Goal: Task Accomplishment & Management: Manage account settings

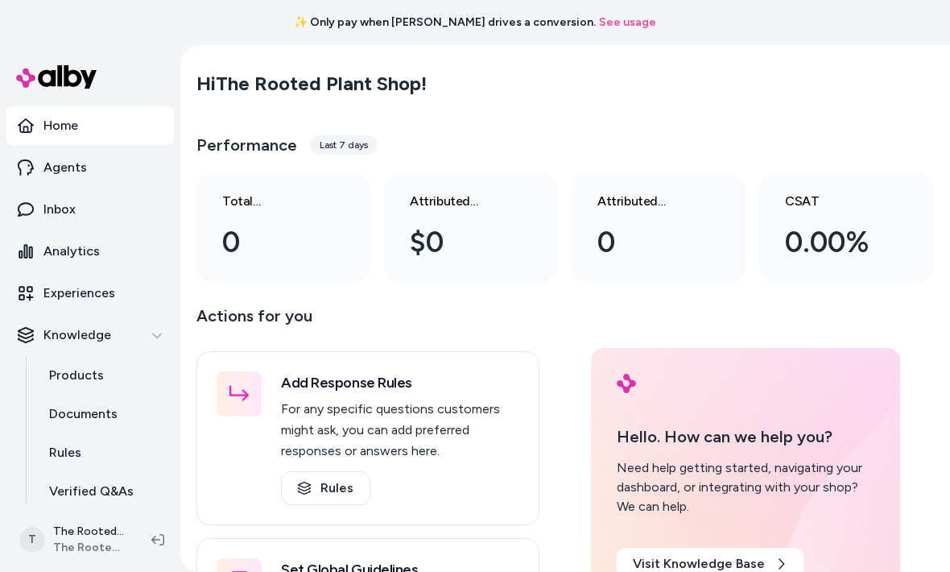
click at [98, 179] on link "Agents" at bounding box center [90, 167] width 168 height 39
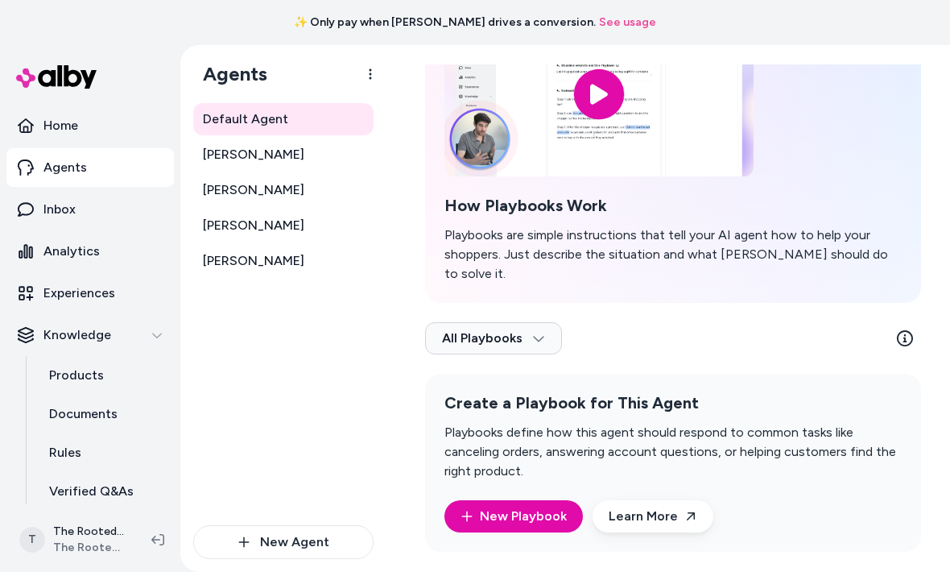
scroll to position [130, 0]
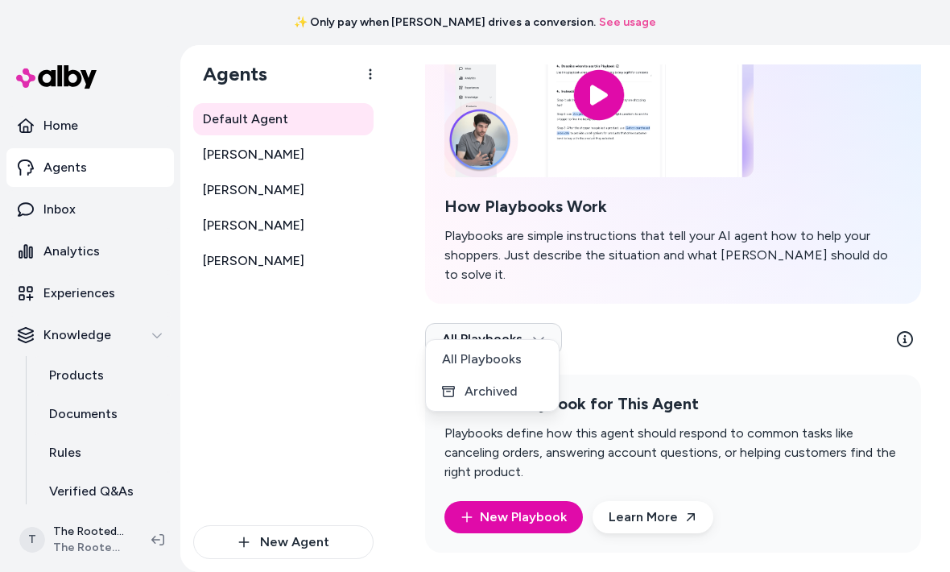
click at [511, 323] on html "✨ Only pay when [PERSON_NAME] drives a conversion. See usage Home Agents Inbox …" at bounding box center [475, 286] width 950 height 572
click at [554, 507] on link "New Playbook" at bounding box center [514, 516] width 106 height 19
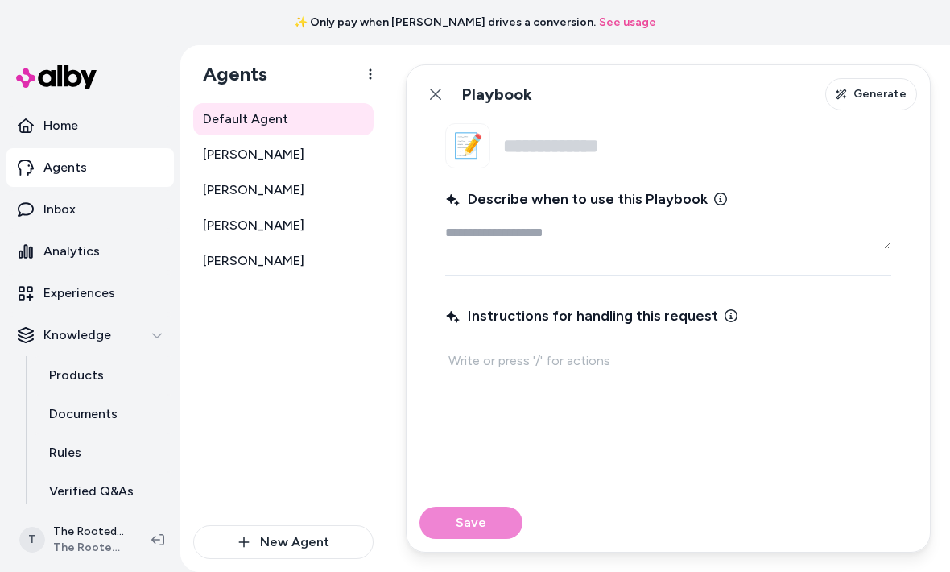
click at [617, 234] on textarea "Describe when to use this Playbook" at bounding box center [668, 233] width 446 height 32
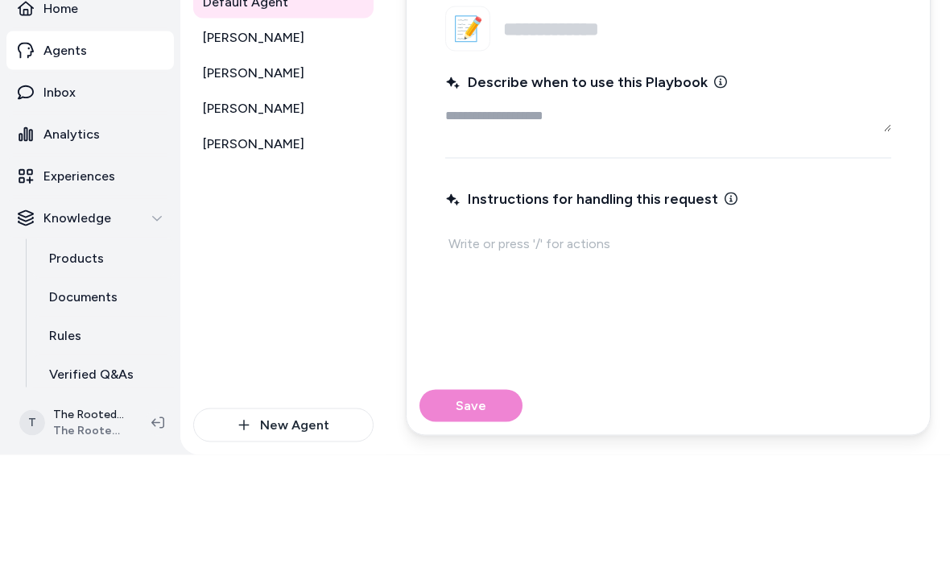
type textarea "*"
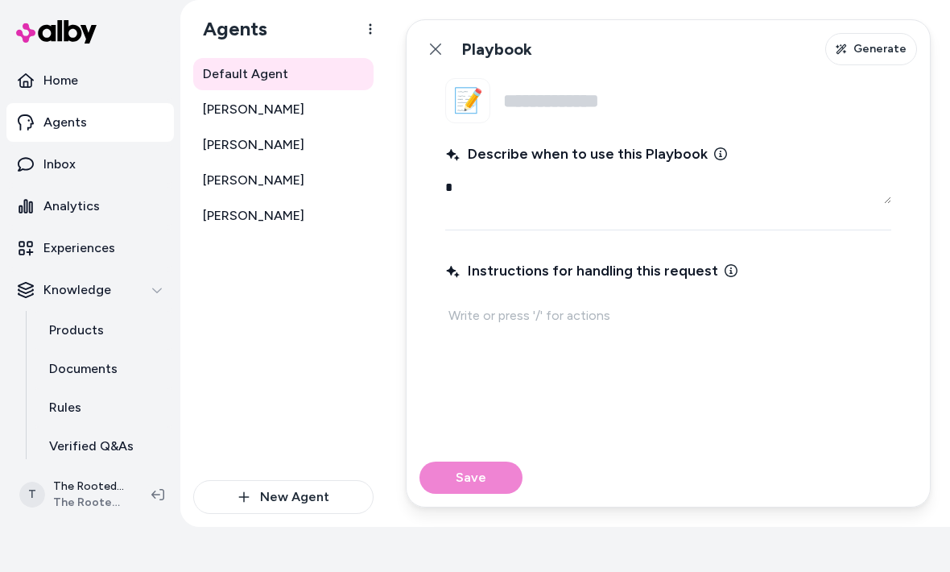
type textarea "*"
click at [95, 83] on link "Home" at bounding box center [90, 80] width 168 height 39
type textarea "*"
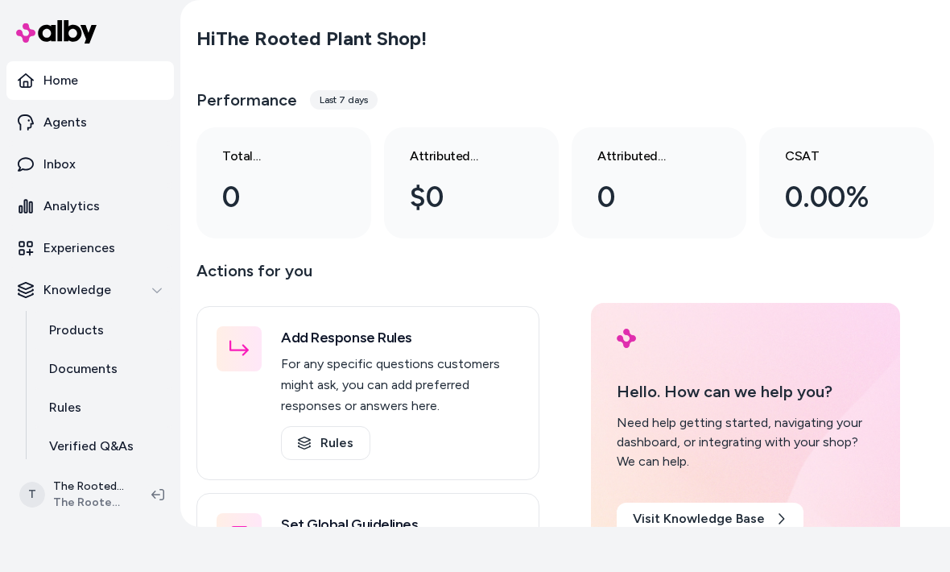
click at [57, 255] on p "Experiences" at bounding box center [79, 247] width 72 height 19
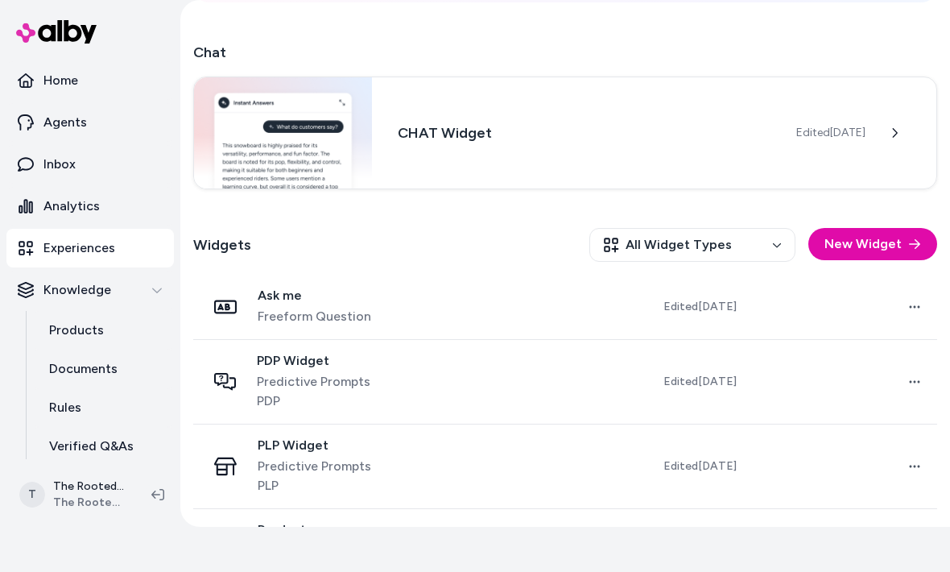
scroll to position [299, 0]
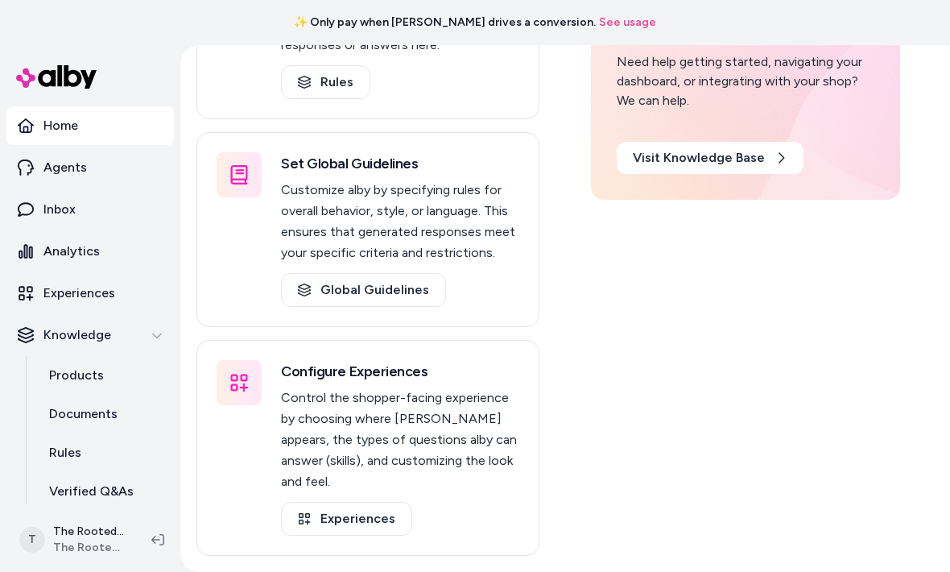
scroll to position [406, 0]
click at [326, 520] on link "Experiences" at bounding box center [346, 519] width 131 height 34
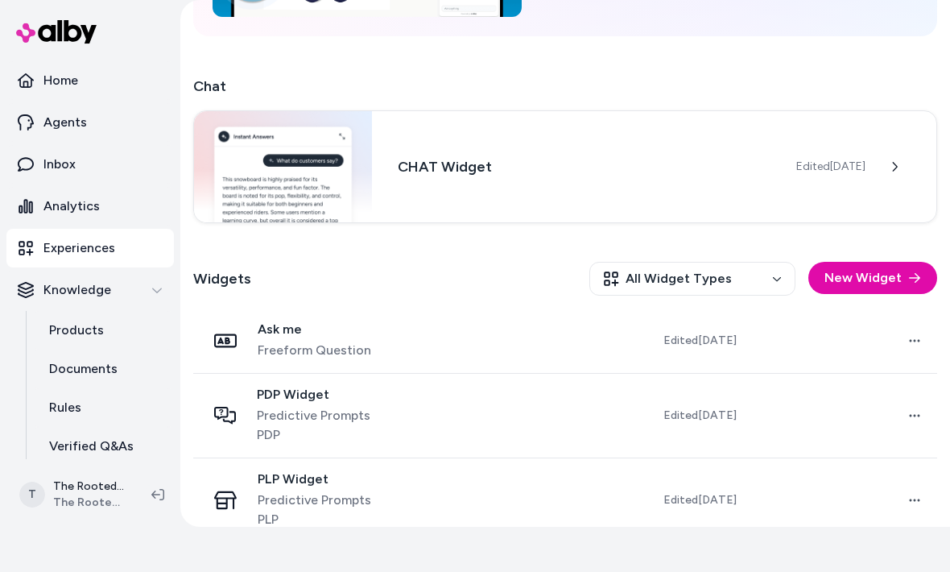
scroll to position [238, 0]
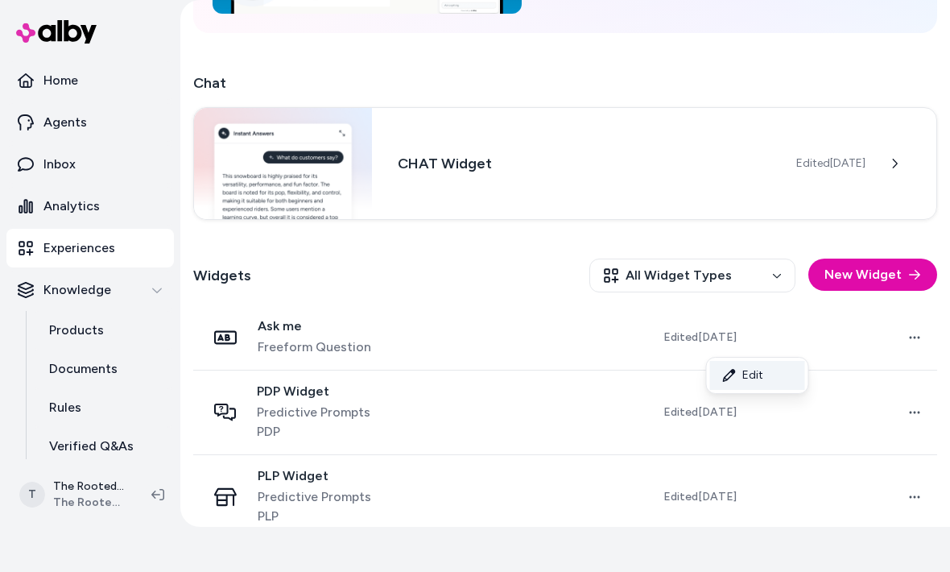
click at [752, 387] on link "Edit" at bounding box center [757, 375] width 95 height 29
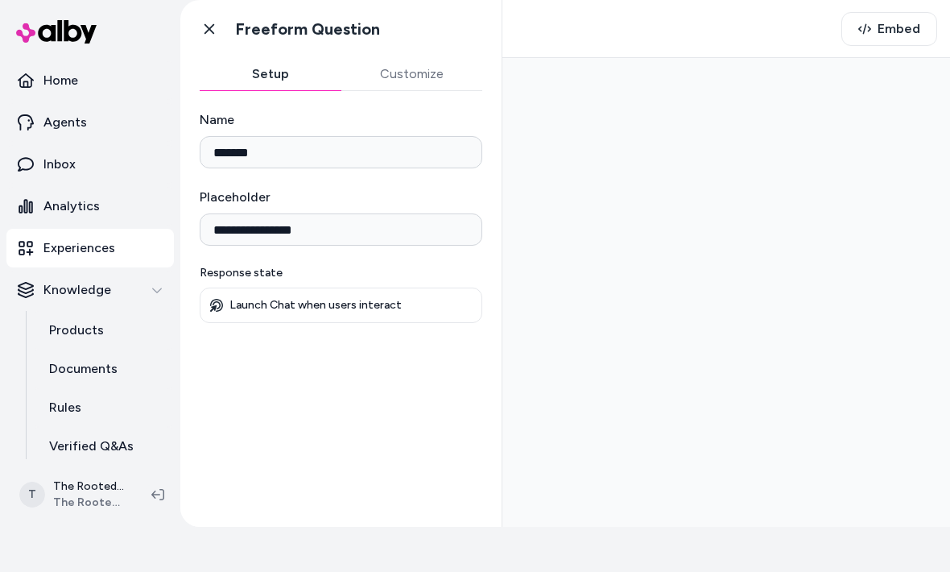
click at [420, 44] on div "Go back Freeform Question" at bounding box center [340, 29] width 321 height 58
click at [422, 73] on button "Customize" at bounding box center [413, 74] width 142 height 32
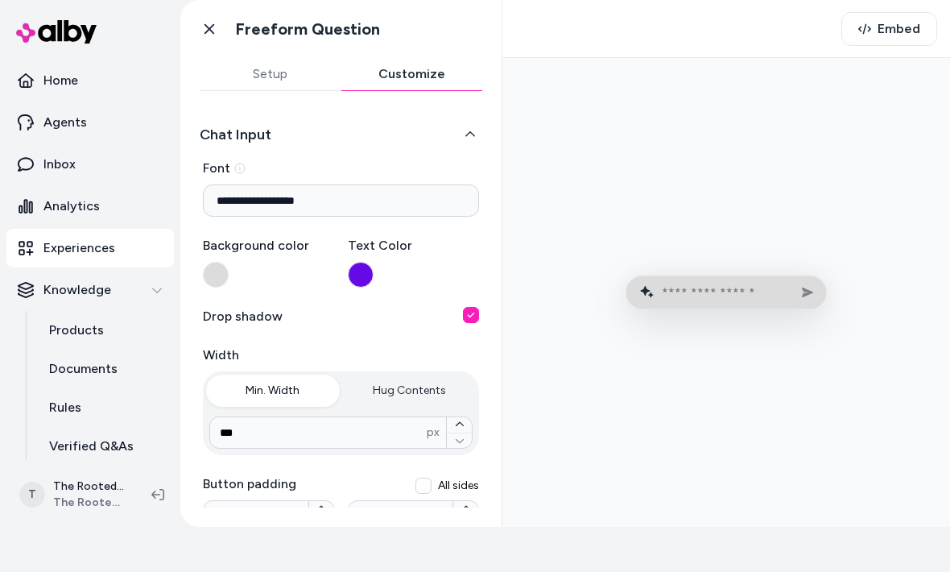
click at [464, 144] on button "Chat Input" at bounding box center [341, 134] width 283 height 23
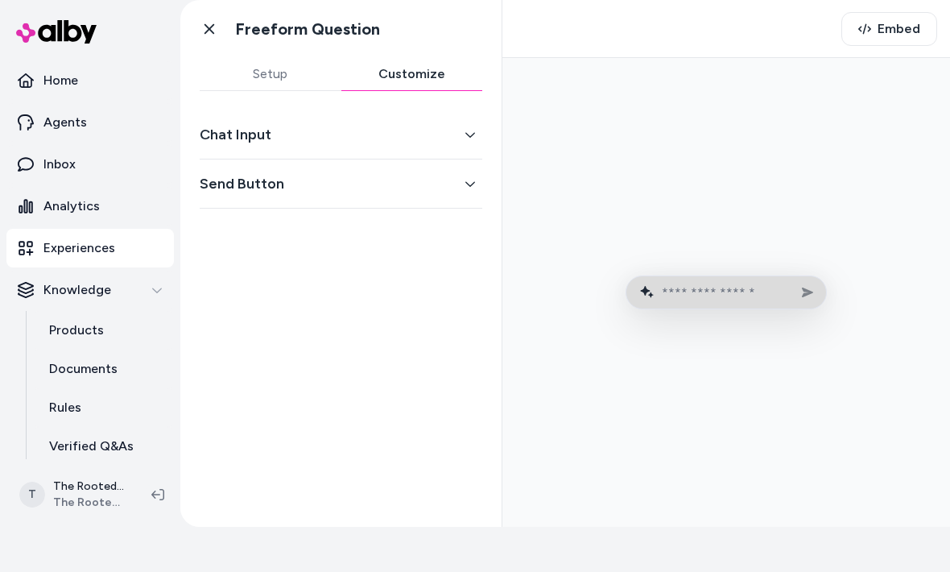
click at [455, 145] on button "Chat Input" at bounding box center [341, 134] width 283 height 23
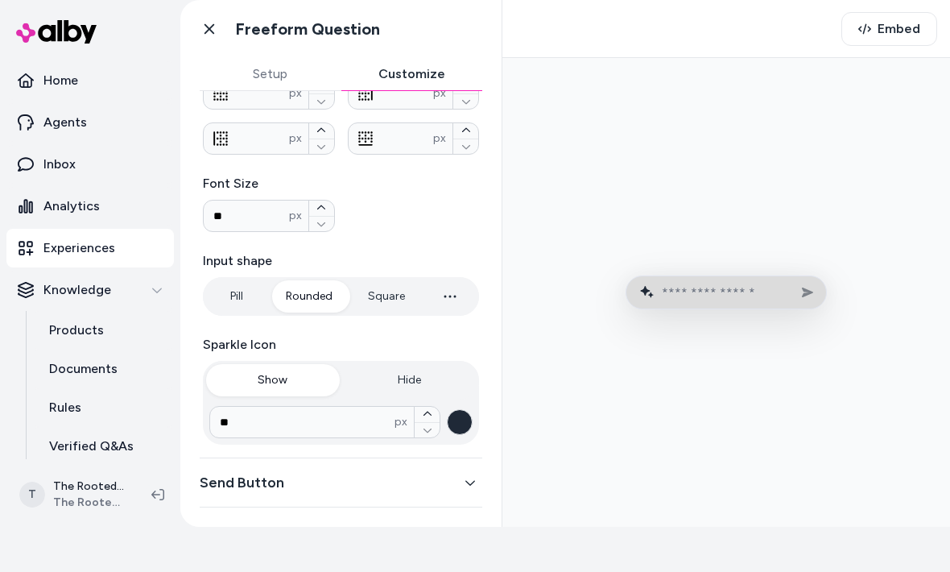
scroll to position [423, 0]
click at [350, 491] on button "Send Button" at bounding box center [341, 482] width 283 height 23
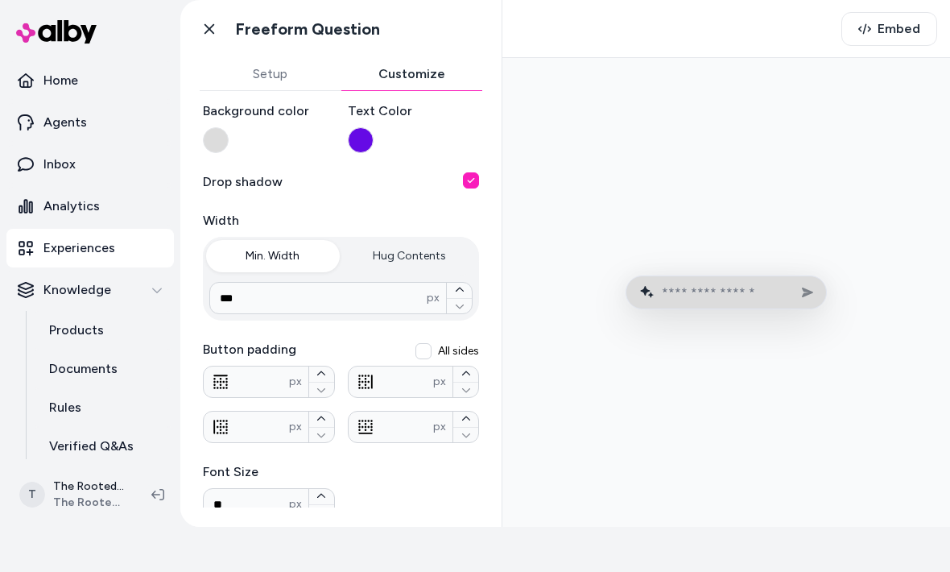
scroll to position [30, 0]
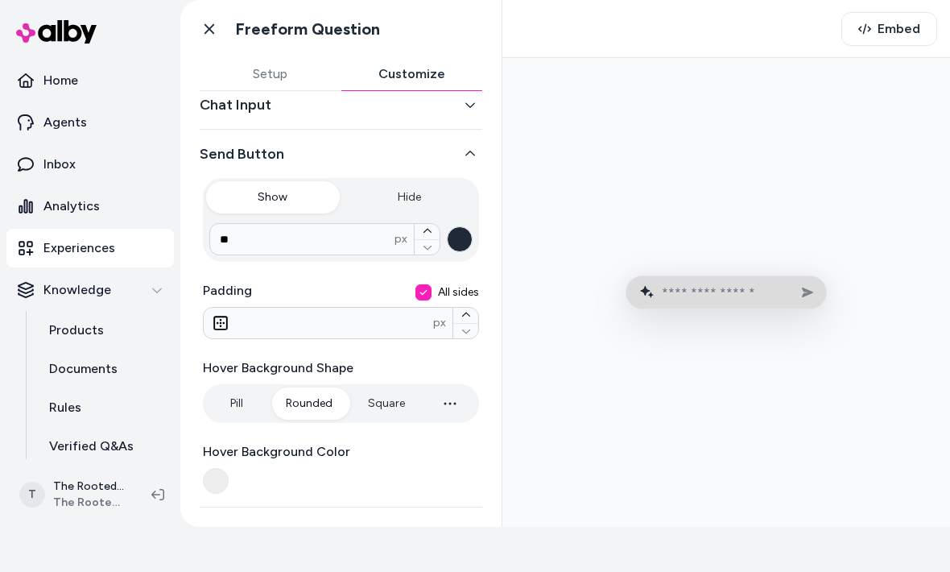
click at [467, 246] on button "button" at bounding box center [460, 239] width 26 height 26
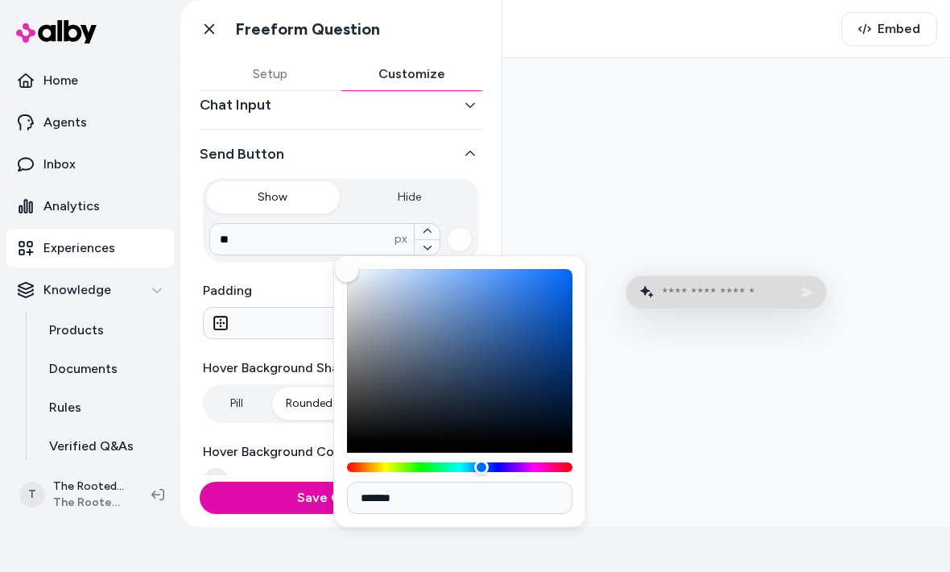
type input "*******"
click at [849, 408] on div at bounding box center [727, 292] width 422 height 443
click at [789, 402] on div at bounding box center [727, 292] width 422 height 443
click at [292, 492] on button "Save Changes" at bounding box center [341, 498] width 283 height 32
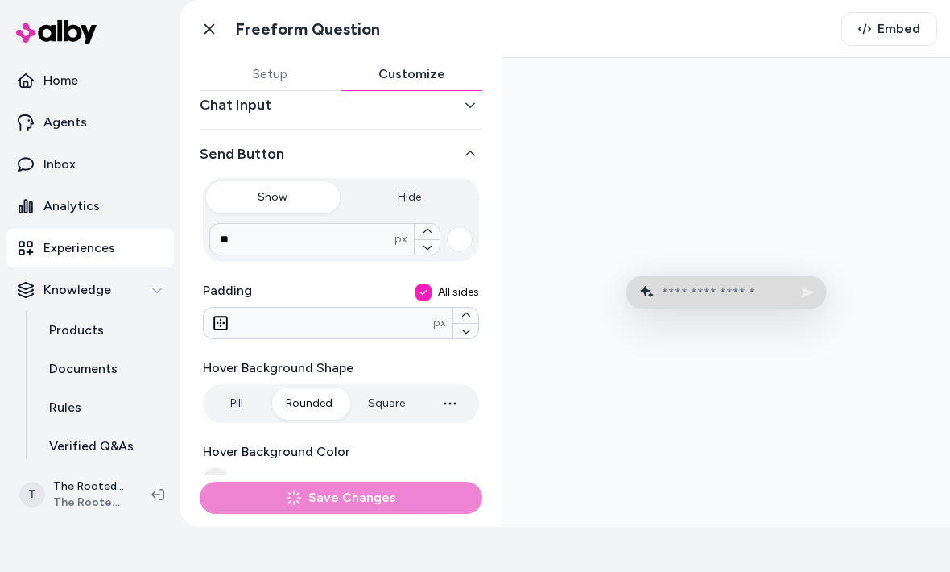
click at [383, 487] on div "Save Changes" at bounding box center [341, 498] width 283 height 32
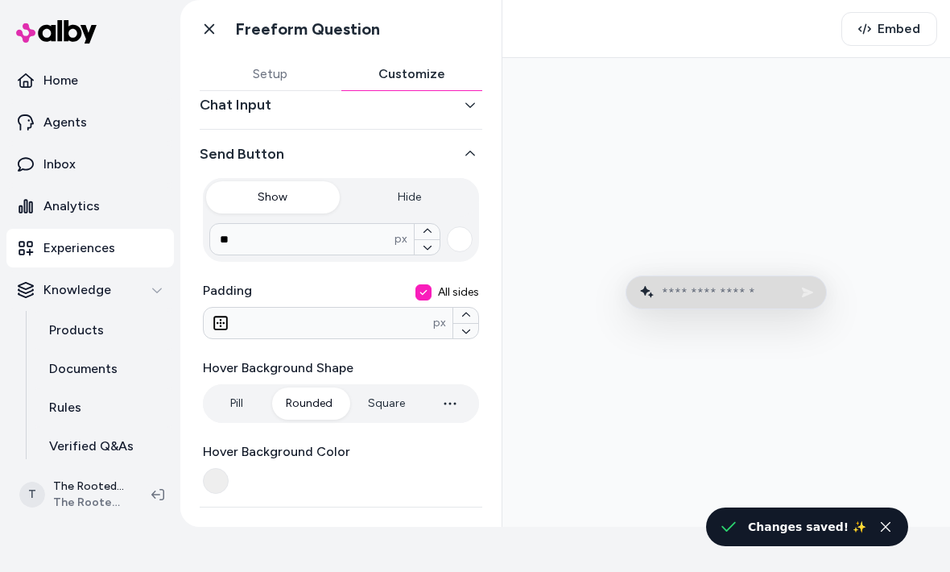
click at [234, 409] on button "Pill" at bounding box center [236, 403] width 60 height 32
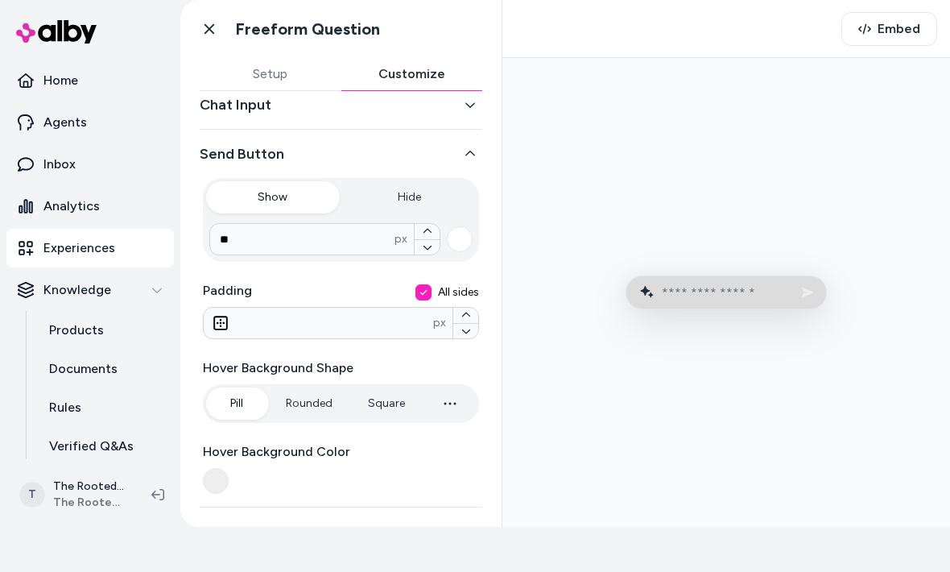
click at [389, 415] on button "Square" at bounding box center [386, 403] width 69 height 32
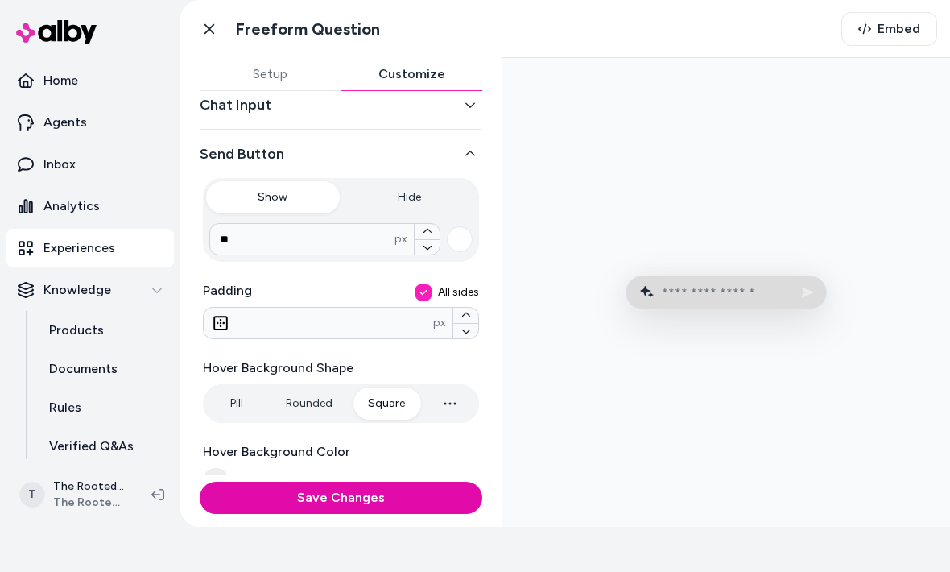
click at [419, 505] on button "Save Changes" at bounding box center [341, 498] width 283 height 32
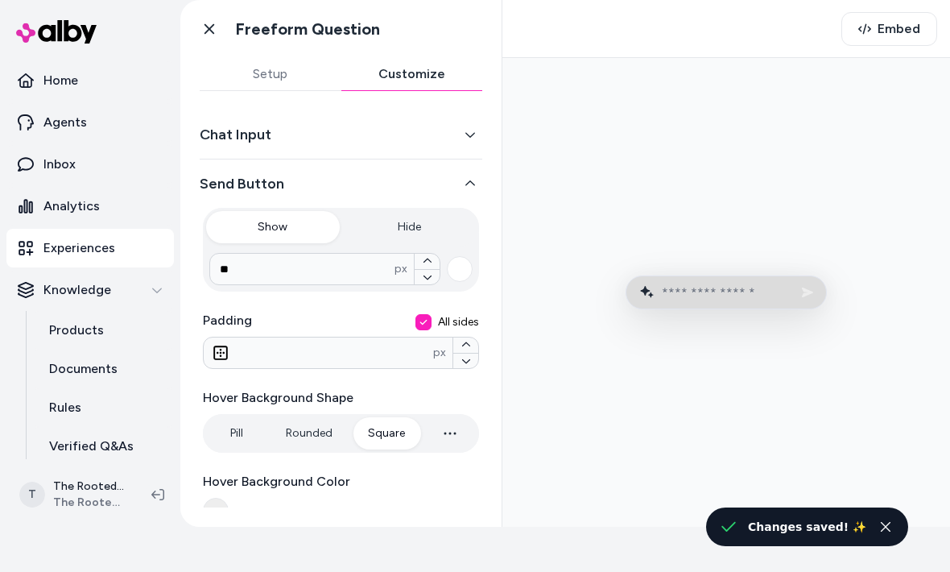
scroll to position [0, 0]
click at [458, 155] on div "Chat Input" at bounding box center [341, 134] width 283 height 49
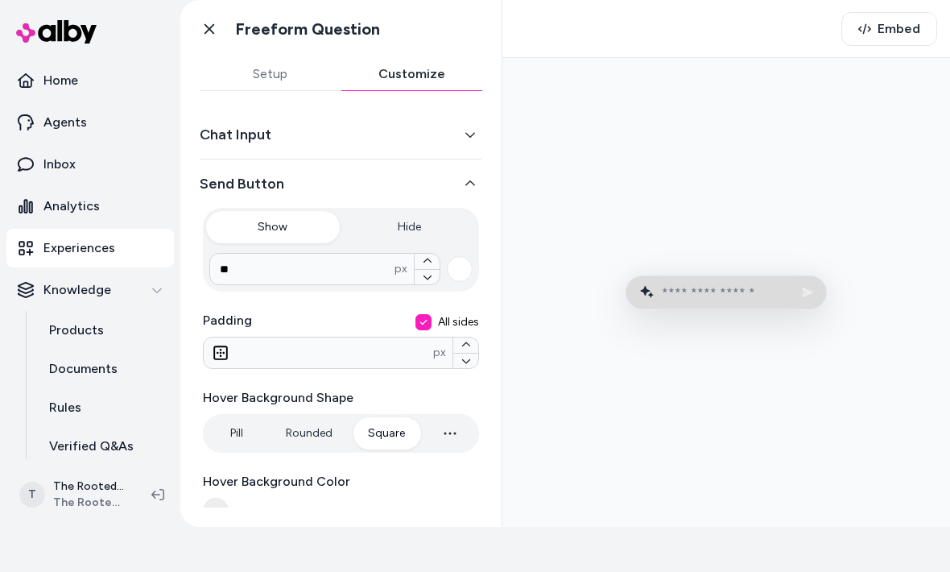
click at [474, 145] on button "Chat Input" at bounding box center [341, 134] width 283 height 23
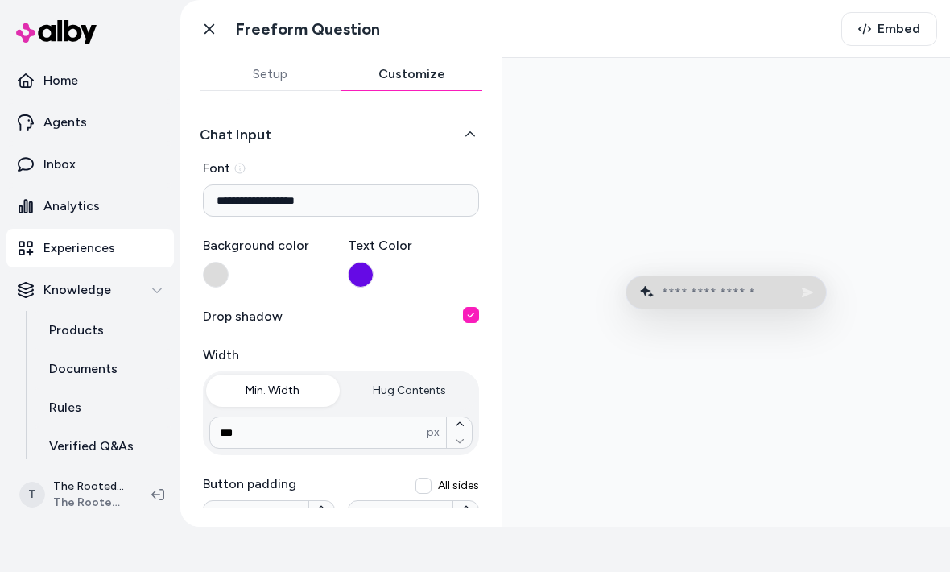
click at [205, 276] on button "button" at bounding box center [216, 275] width 26 height 26
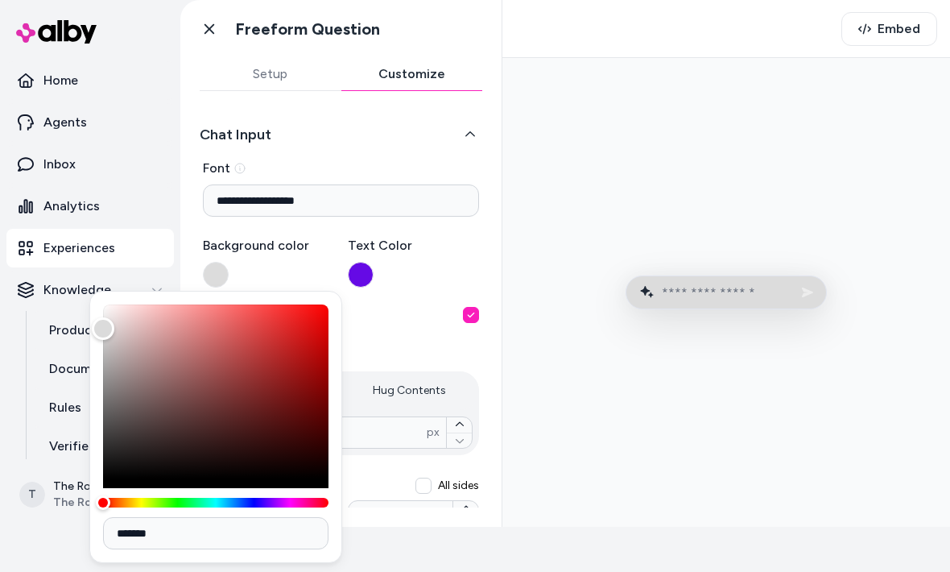
click at [226, 273] on button "button" at bounding box center [216, 275] width 26 height 26
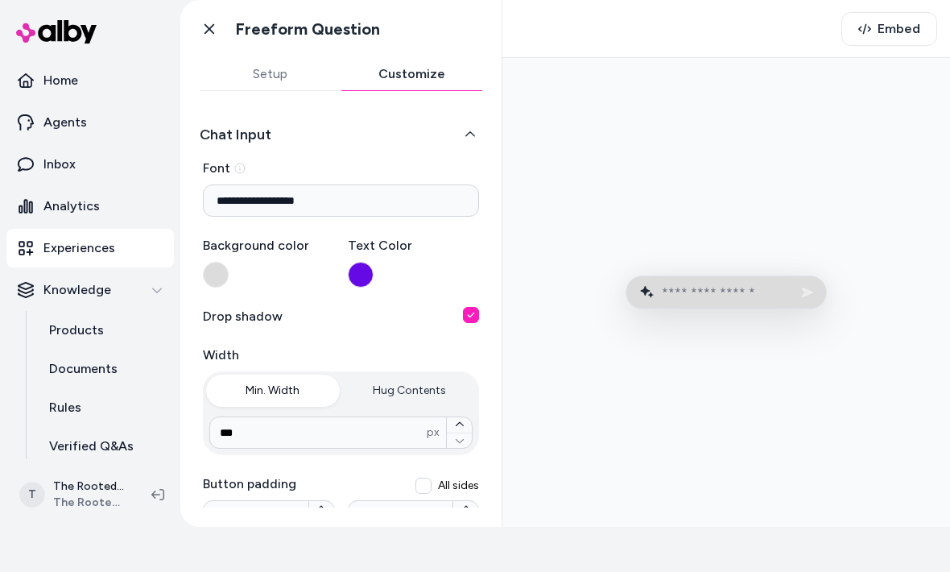
click at [370, 276] on button "button" at bounding box center [361, 275] width 26 height 26
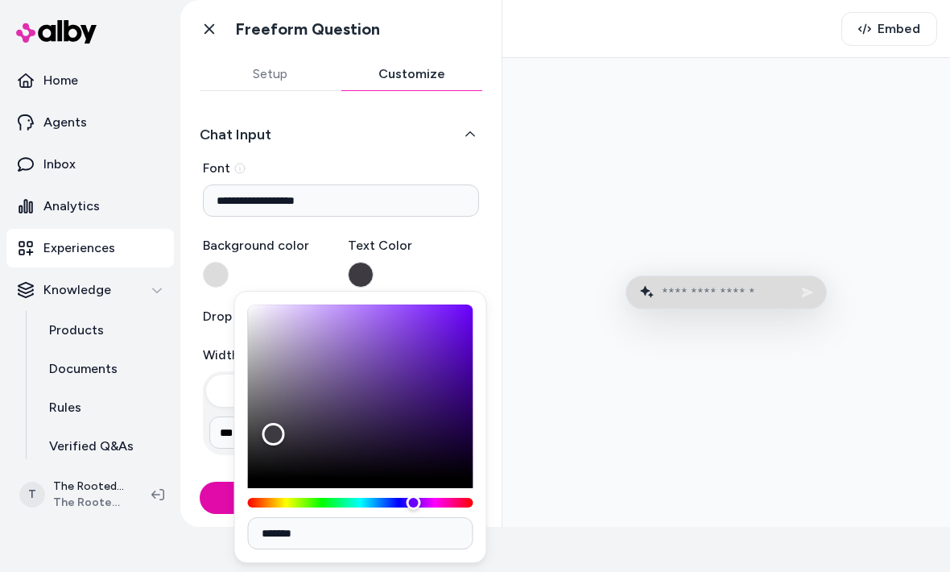
type input "*******"
click at [828, 430] on div at bounding box center [727, 292] width 422 height 443
click at [699, 416] on div at bounding box center [727, 292] width 422 height 443
click at [216, 505] on button "Save Changes" at bounding box center [341, 498] width 283 height 32
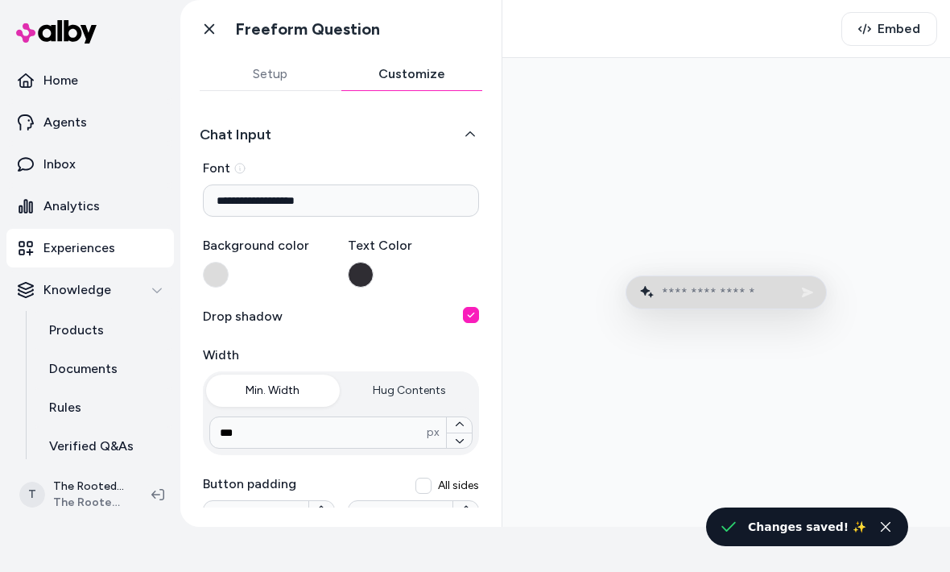
click at [905, 31] on span "Embed" at bounding box center [899, 28] width 43 height 19
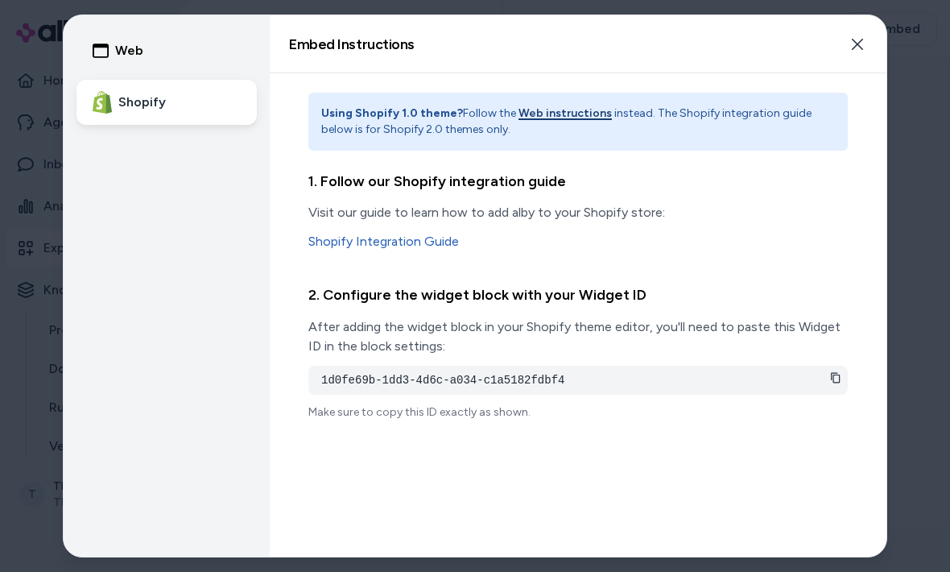
click at [383, 251] on link "Shopify Integration Guide" at bounding box center [578, 241] width 540 height 19
click at [868, 37] on button "Close" at bounding box center [858, 44] width 32 height 32
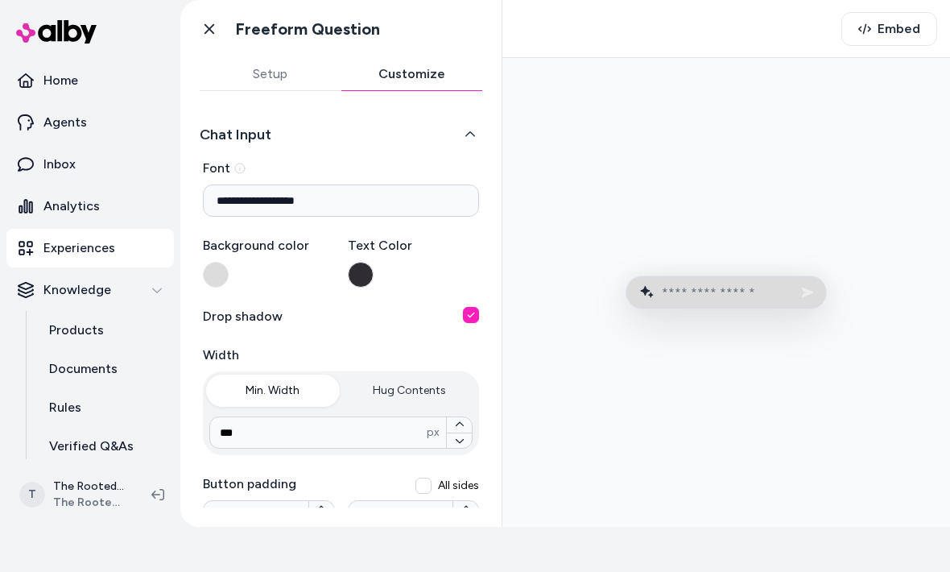
click at [297, 73] on button "Setup" at bounding box center [271, 74] width 142 height 32
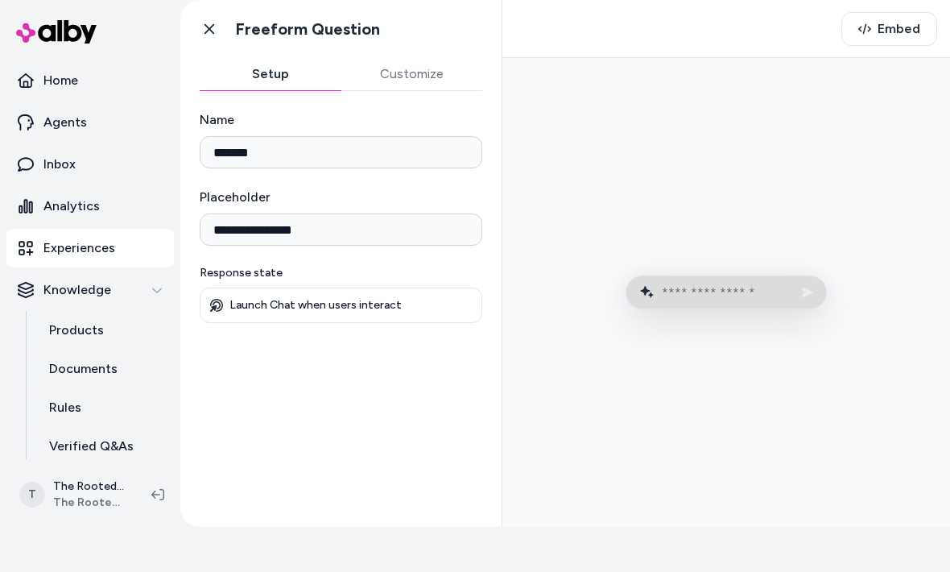
click at [416, 69] on button "Customize" at bounding box center [413, 74] width 142 height 32
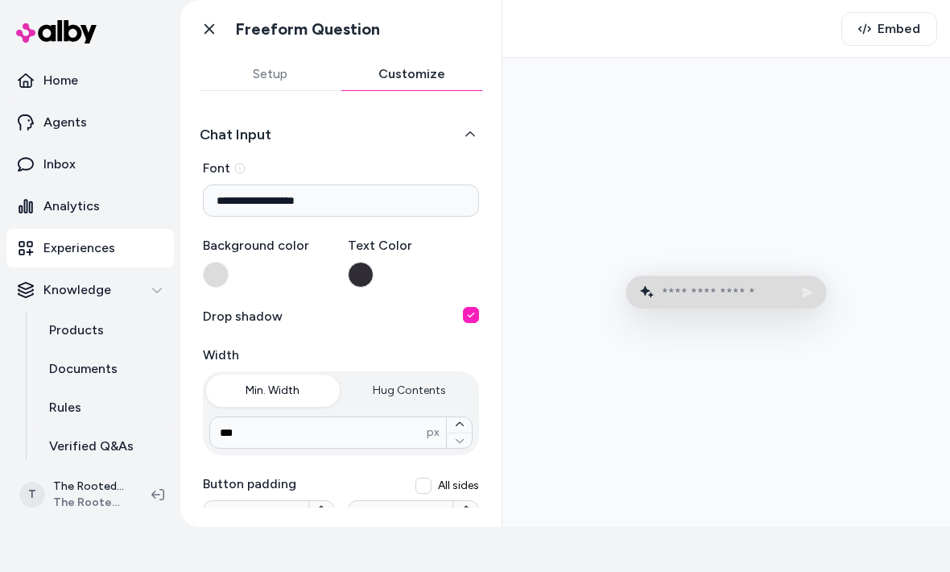
click at [213, 32] on icon at bounding box center [210, 29] width 10 height 10
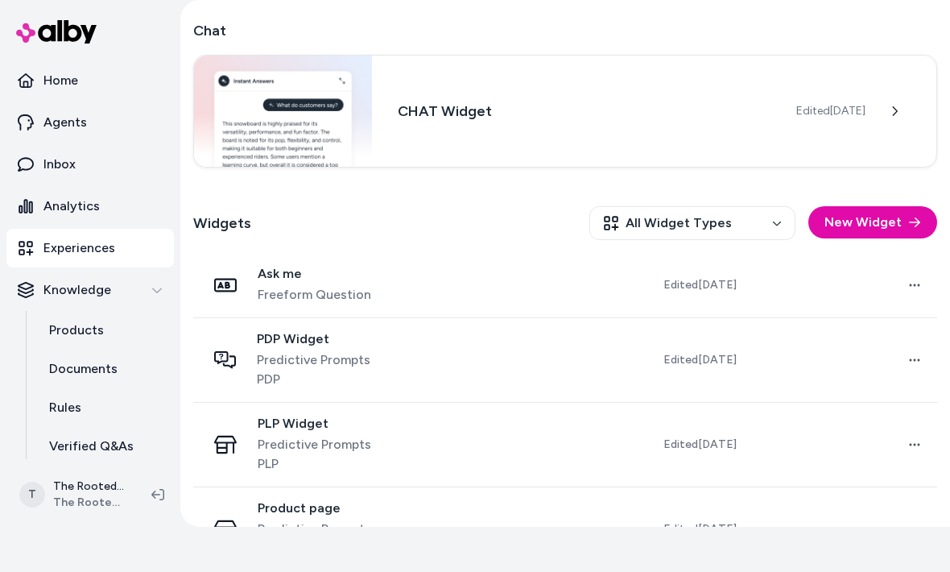
scroll to position [289, 0]
click at [701, 558] on section "Home Agents Inbox Analytics Experiences Knowledge Products Documents Rules Veri…" at bounding box center [475, 286] width 950 height 572
